Goal: Navigation & Orientation: Find specific page/section

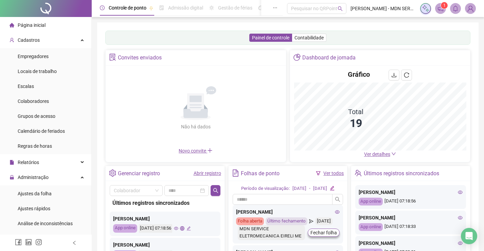
click at [383, 155] on span "Ver detalhes" at bounding box center [377, 154] width 26 height 5
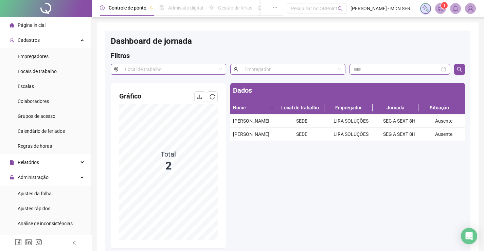
click at [27, 25] on span "Página inicial" at bounding box center [32, 24] width 28 height 5
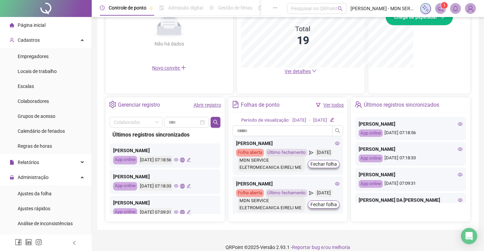
scroll to position [68, 0]
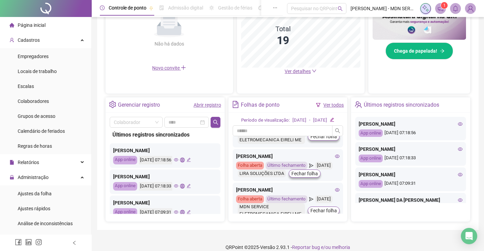
click at [178, 161] on icon "eye" at bounding box center [176, 160] width 4 height 4
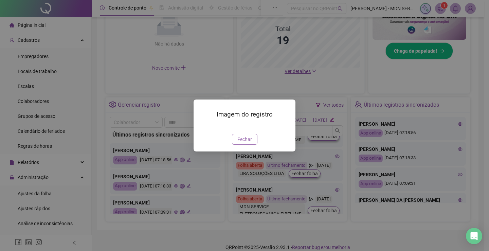
click at [242, 143] on span "Fechar" at bounding box center [244, 139] width 15 height 7
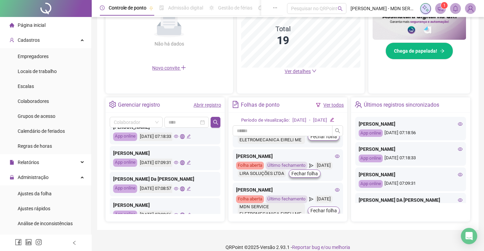
scroll to position [34, 0]
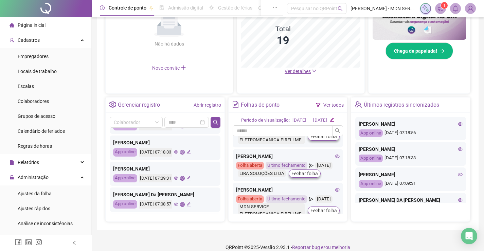
click at [178, 179] on icon "eye" at bounding box center [176, 178] width 4 height 4
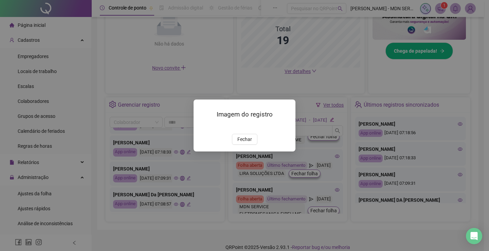
click at [202, 127] on img at bounding box center [202, 127] width 0 height 0
click at [244, 143] on span "Fechar" at bounding box center [244, 139] width 15 height 7
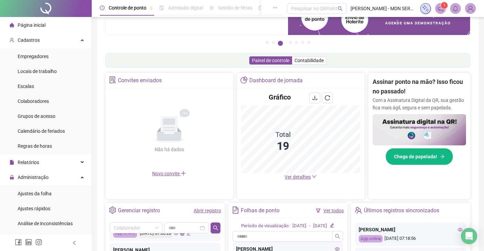
scroll to position [68, 0]
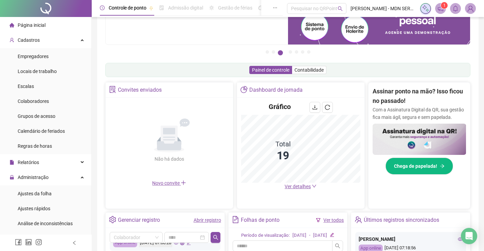
click at [305, 186] on span "Ver detalhes" at bounding box center [298, 186] width 26 height 5
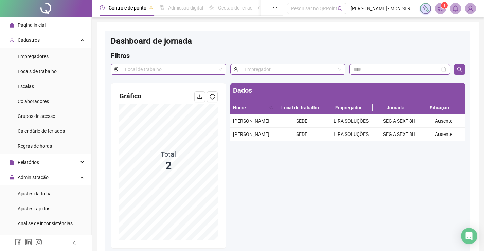
click at [27, 23] on span "Página inicial" at bounding box center [32, 24] width 28 height 5
